Goal: Find specific page/section: Find specific page/section

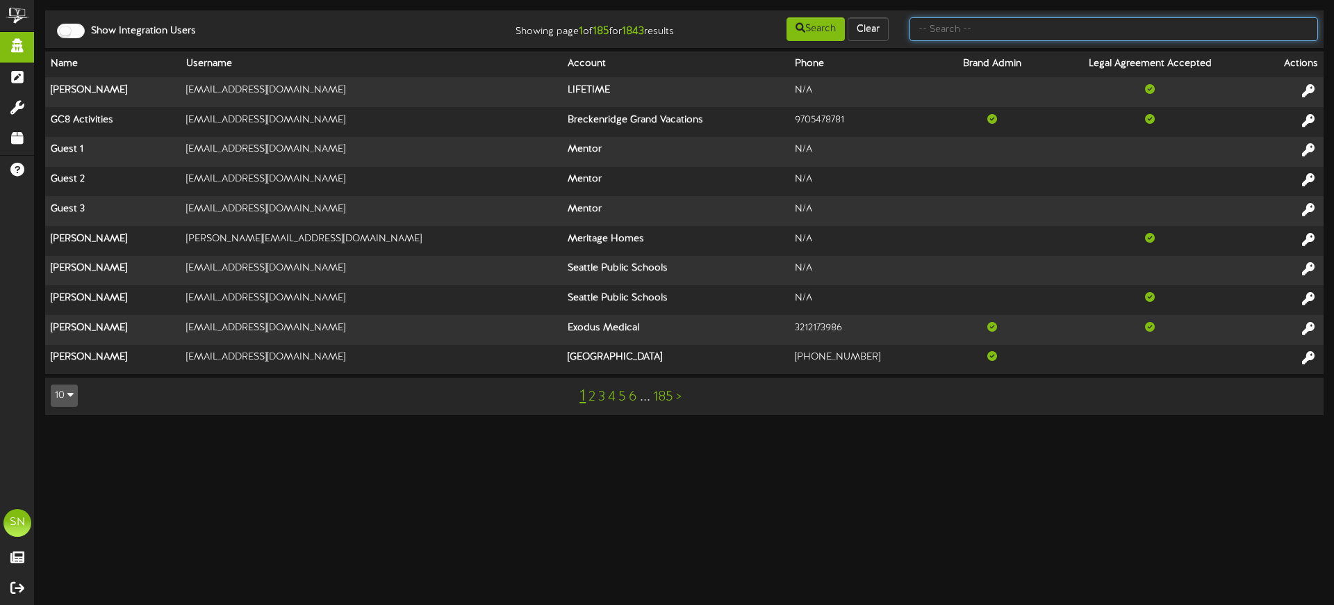
click at [1011, 29] on input "text" at bounding box center [1114, 29] width 409 height 24
type input "childrens classic"
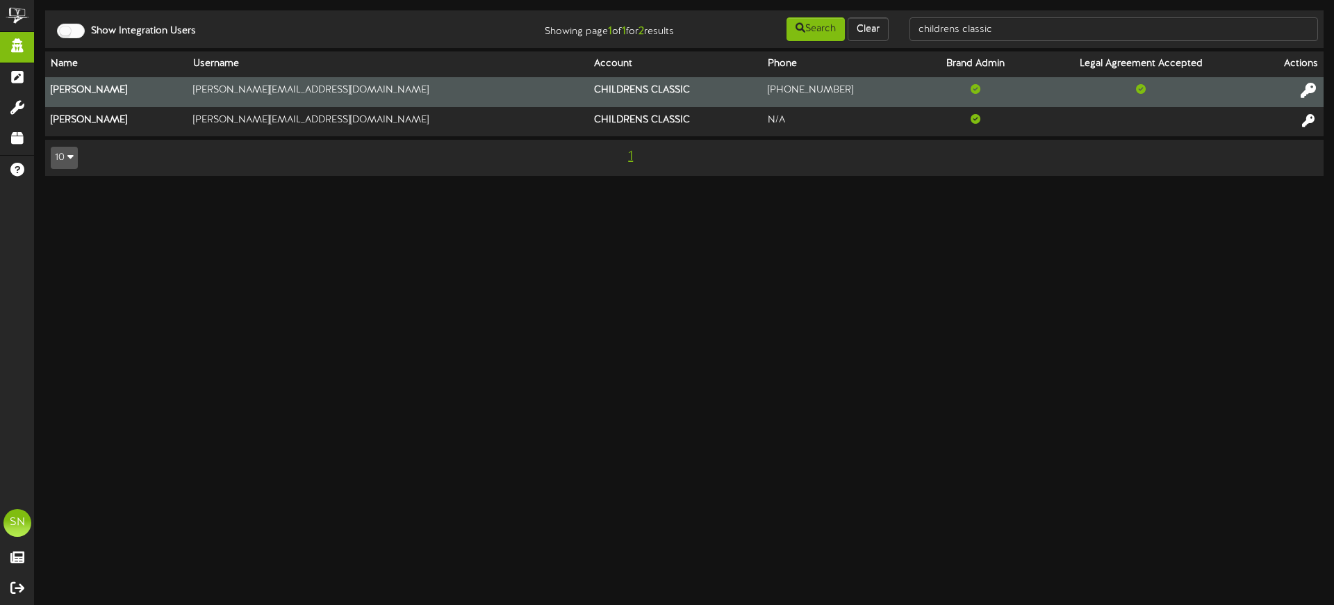
click at [1315, 90] on icon at bounding box center [1308, 90] width 15 height 15
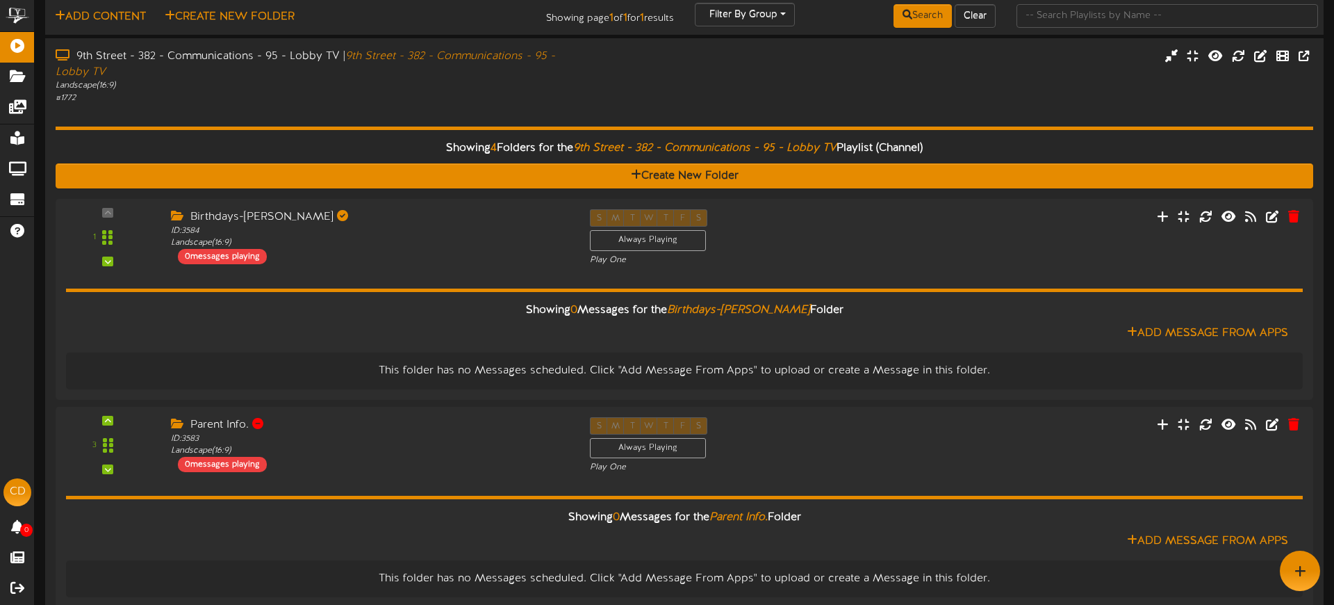
scroll to position [17, 0]
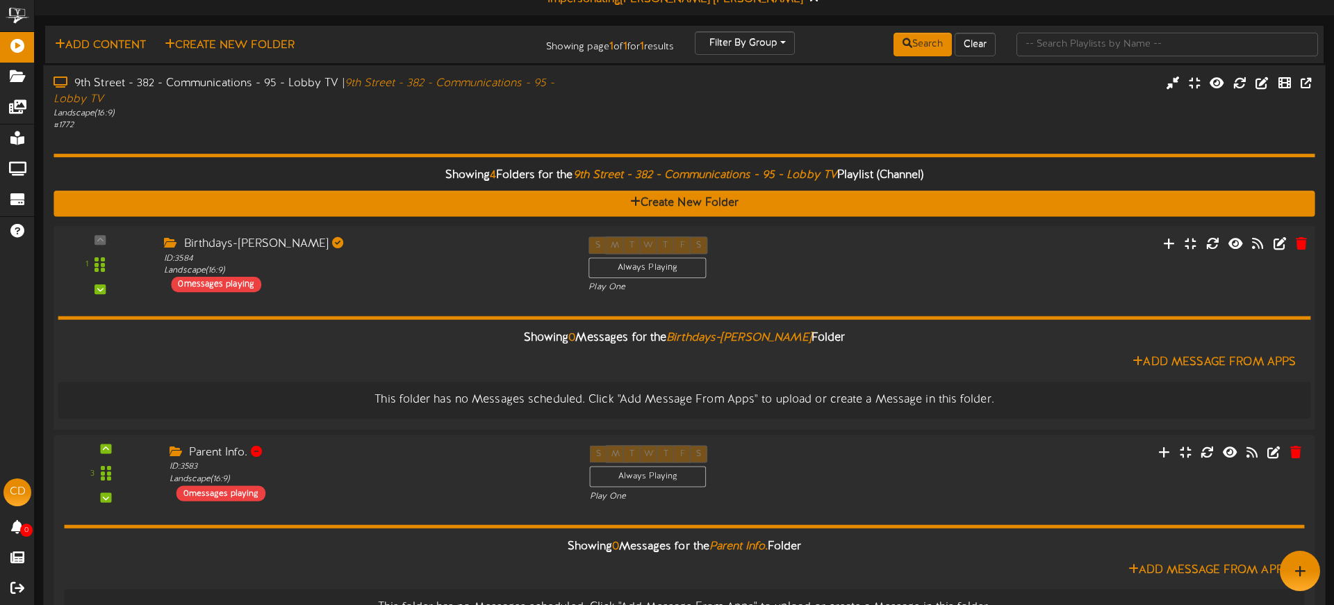
click at [419, 286] on div "Birthdays-christie ID: 3584 Landscape ( 16:9 ) 0 messages playing" at bounding box center [366, 264] width 425 height 56
click at [433, 93] on div "9th Street - 382 - Communications - 95 - Lobby TV | 9th Street - 382 - Communic…" at bounding box center [311, 92] width 514 height 32
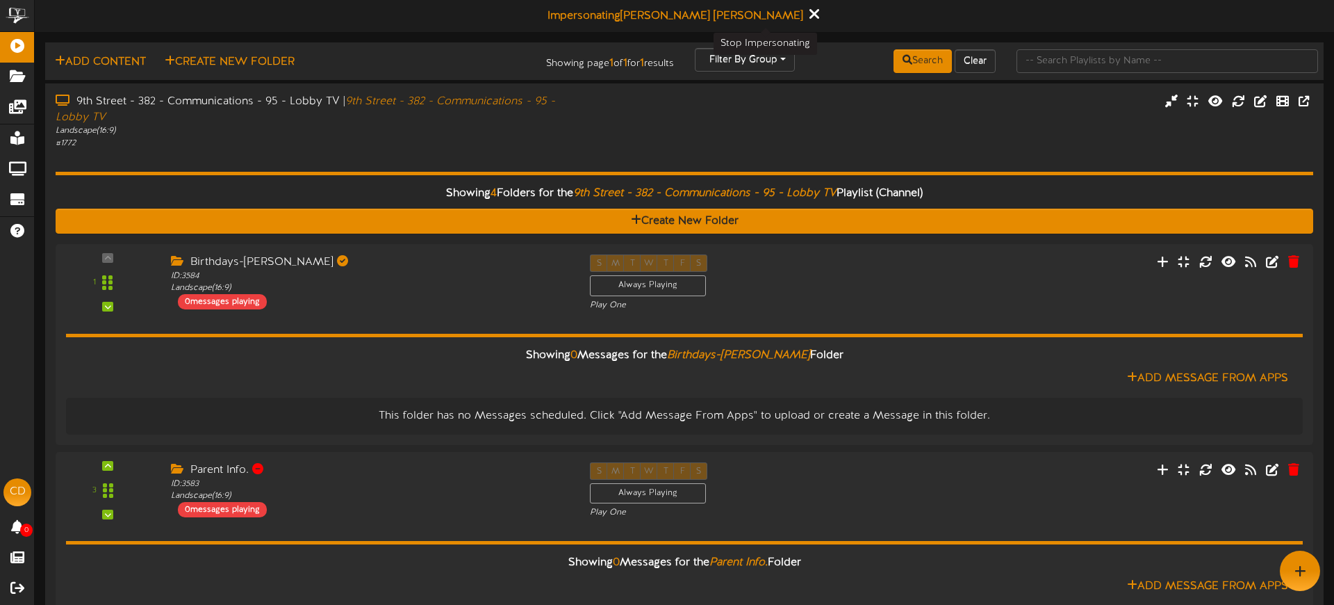
click at [806, 18] on button at bounding box center [814, 16] width 17 height 22
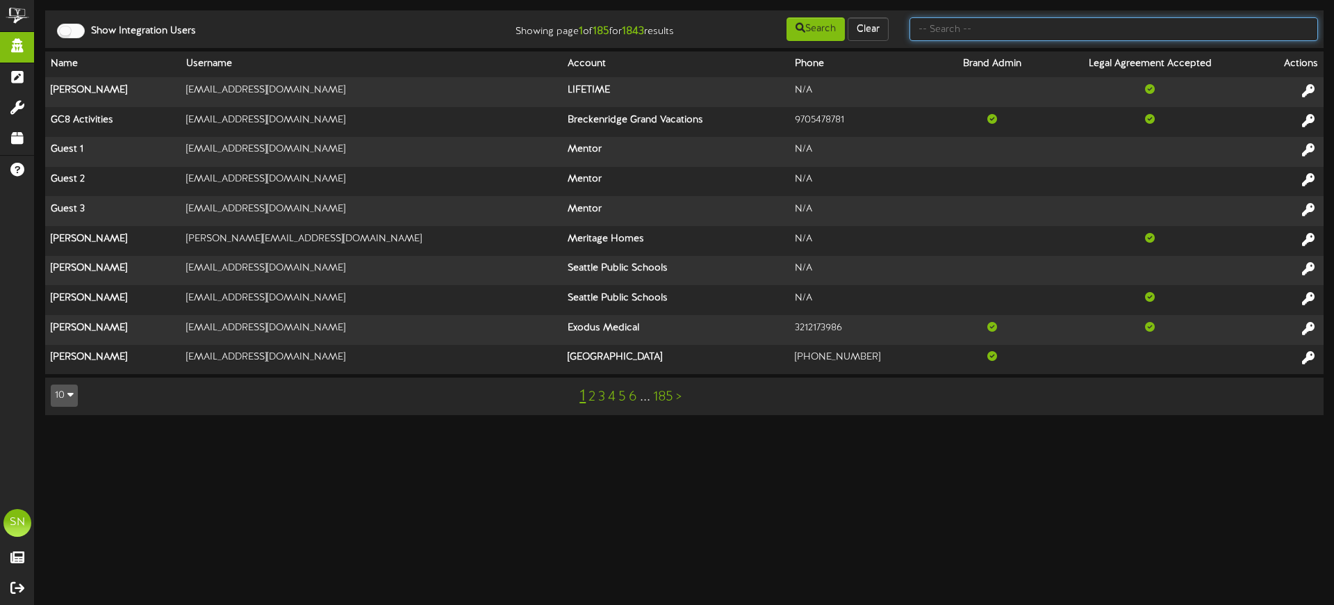
click at [960, 26] on input "text" at bounding box center [1114, 29] width 409 height 24
click at [951, 35] on input "text" at bounding box center [1114, 29] width 409 height 24
